Goal: Task Accomplishment & Management: Use online tool/utility

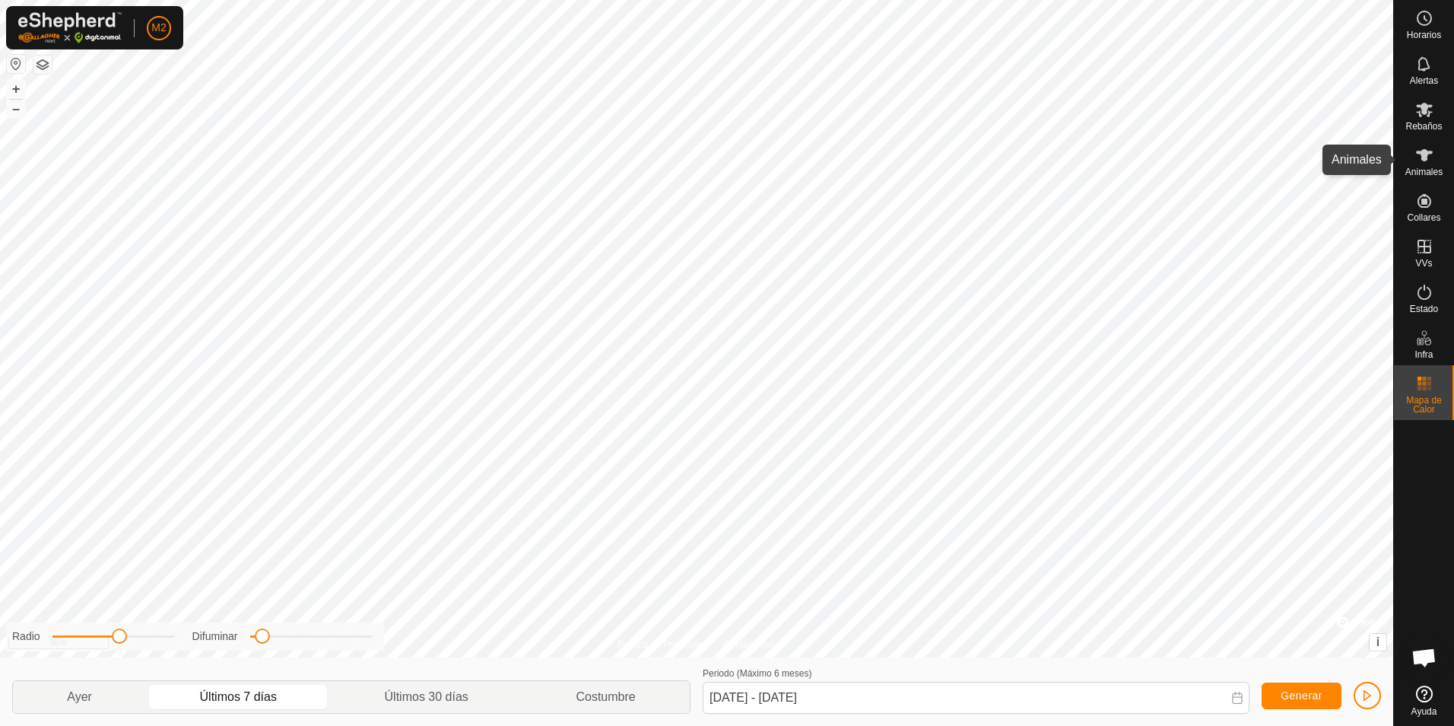
click at [1427, 161] on icon at bounding box center [1425, 155] width 18 height 18
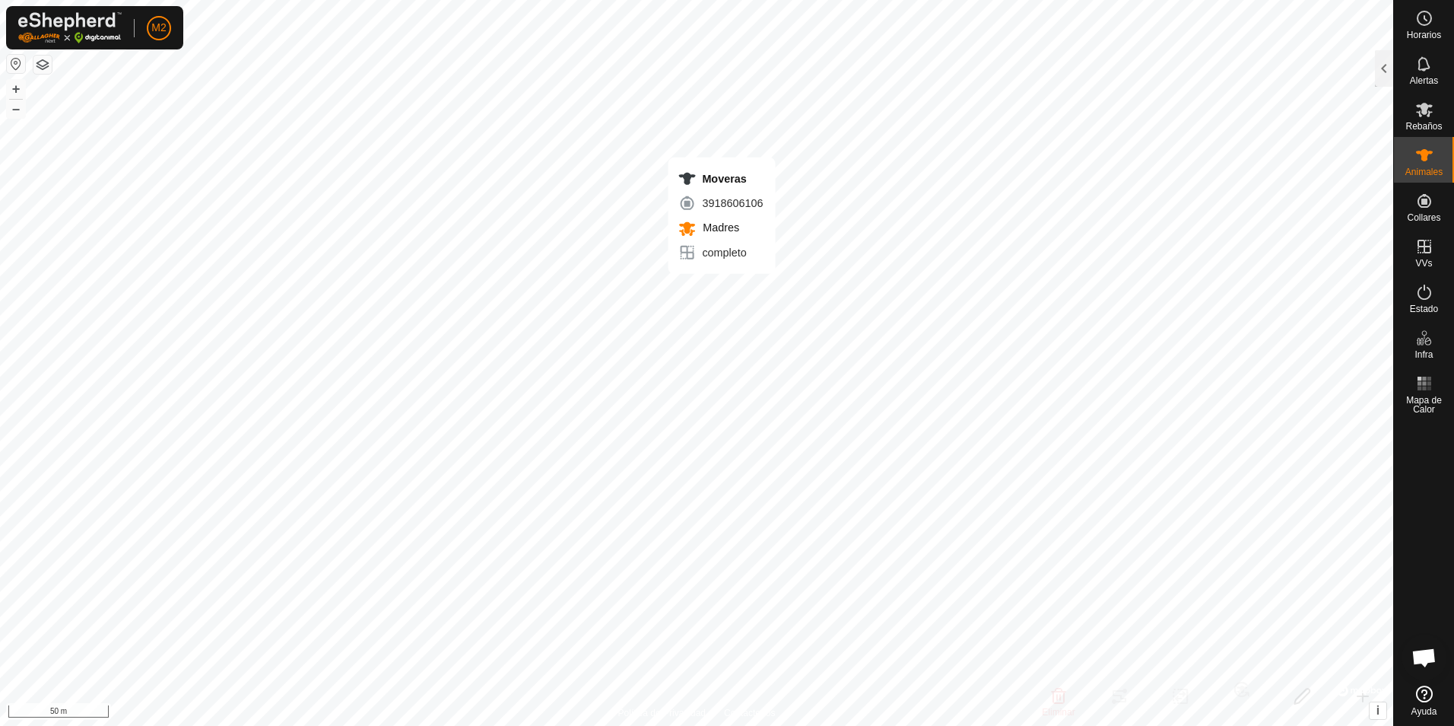
checkbox input "true"
click at [1385, 72] on div at bounding box center [1384, 68] width 18 height 37
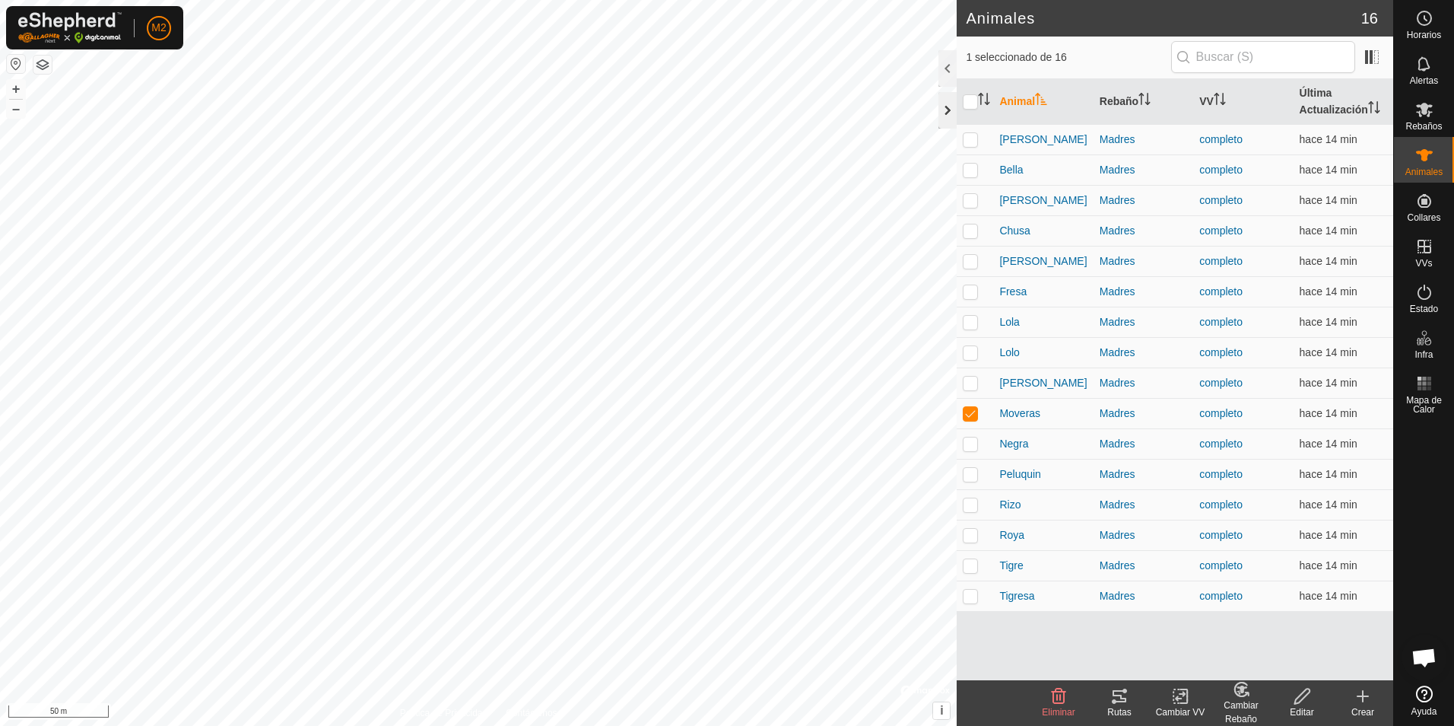
click at [943, 113] on div at bounding box center [948, 110] width 18 height 37
checkbox input "true"
click at [1117, 697] on icon at bounding box center [1120, 696] width 18 height 18
